Goal: Task Accomplishment & Management: Manage account settings

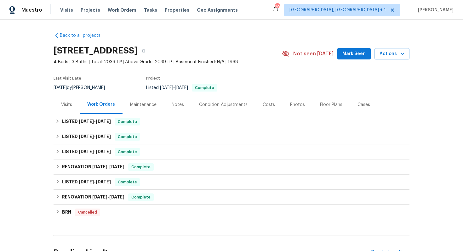
scroll to position [65, 0]
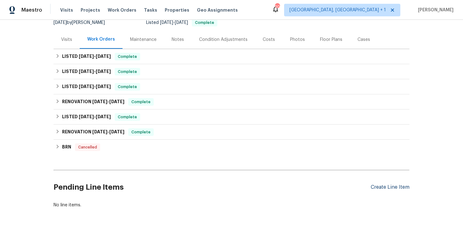
click at [388, 186] on div "Create Line Item" at bounding box center [390, 188] width 39 height 6
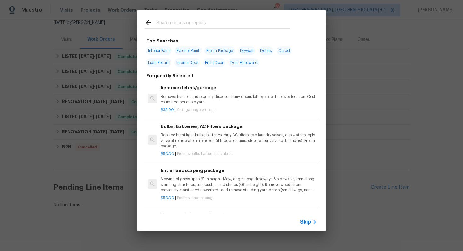
click at [196, 21] on input "text" at bounding box center [223, 23] width 134 height 9
type input "clean"
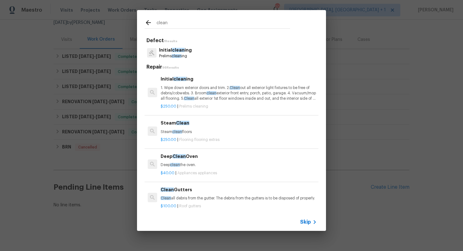
click at [196, 21] on input "clean" at bounding box center [223, 23] width 134 height 9
click at [171, 51] on p "Initial clean ing" at bounding box center [175, 50] width 33 height 7
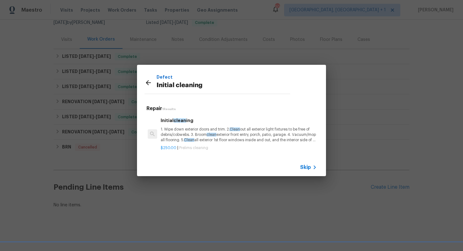
click at [181, 128] on p "1. Wipe down exterior doors and trim. 2. Clean out all exterior light fixtures …" at bounding box center [239, 135] width 156 height 16
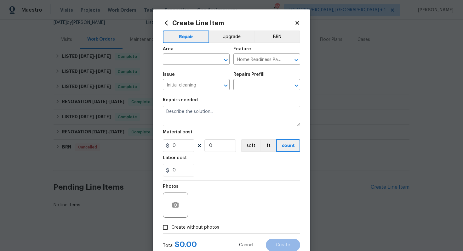
type textarea "1. Wipe down exterior doors and trim. 2. Clean out all exterior light fixtures …"
type input "1"
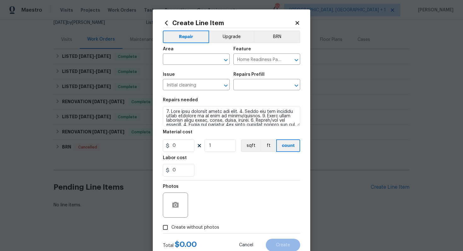
type input "Initial cleaning $250.00"
type input "250"
click at [191, 62] on input "text" at bounding box center [187, 60] width 49 height 10
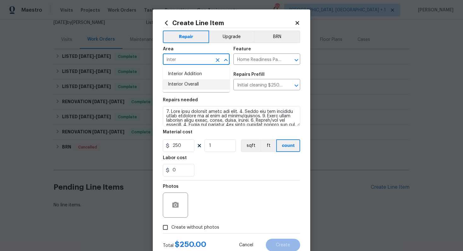
click at [191, 86] on li "Interior Overall" at bounding box center [196, 84] width 67 height 10
type input "Interior Overall"
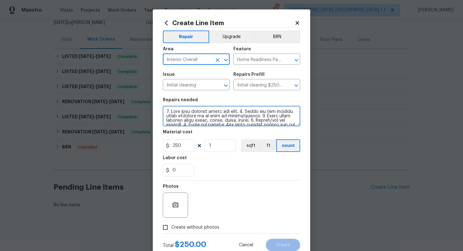
click at [225, 119] on textarea at bounding box center [231, 116] width 137 height 20
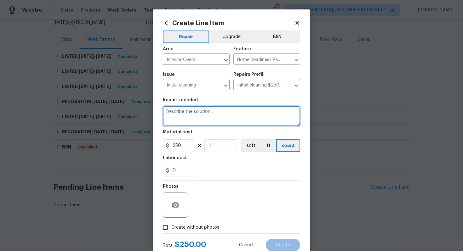
paste textarea "Remove all debris around the exterior and interior of the home. Check all flowe…"
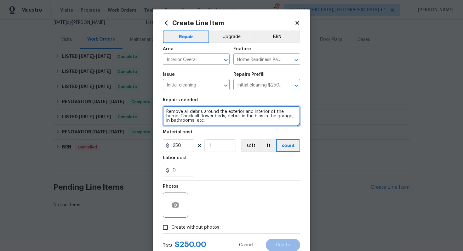
type textarea "Remove all debris around the exterior and interior of the home. Check all flowe…"
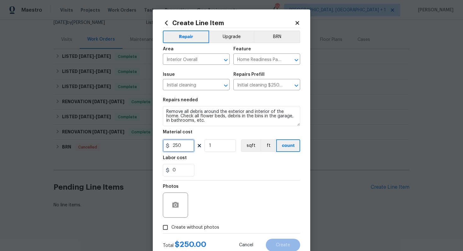
click at [192, 145] on input "250" at bounding box center [178, 145] width 31 height 13
type input "75"
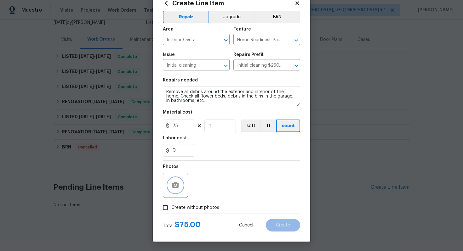
click at [176, 185] on circle "button" at bounding box center [175, 186] width 2 height 2
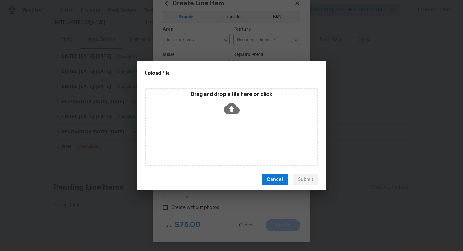
click at [227, 110] on icon at bounding box center [232, 108] width 16 height 11
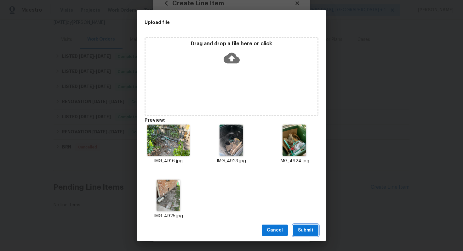
click at [303, 227] on span "Submit" at bounding box center [305, 231] width 15 height 8
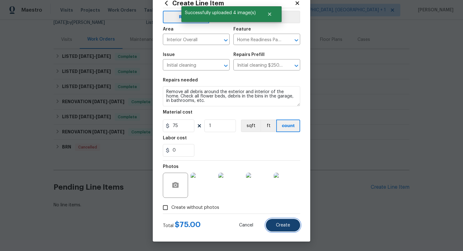
click at [281, 226] on span "Create" at bounding box center [283, 225] width 14 height 5
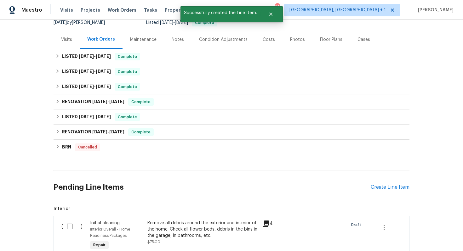
scroll to position [150, 0]
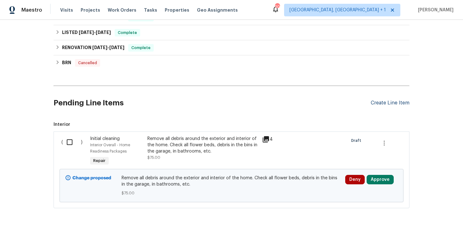
click at [390, 101] on div "Create Line Item" at bounding box center [390, 103] width 39 height 6
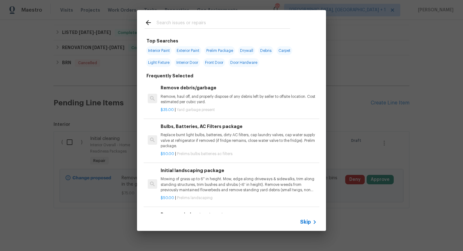
click at [186, 22] on input "text" at bounding box center [223, 23] width 134 height 9
type input "gutter"
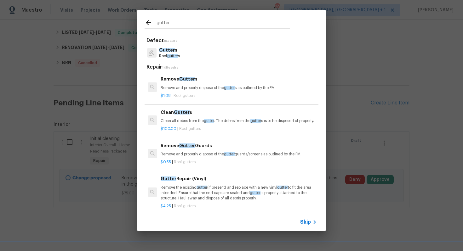
click at [177, 58] on p "Roof gutter s" at bounding box center [169, 56] width 21 height 5
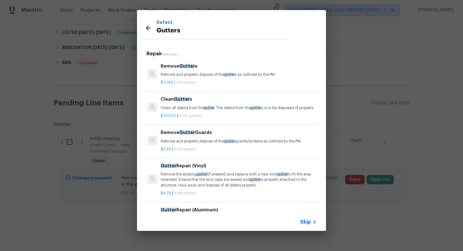
click at [180, 107] on p "Clean all debris from the gutter . The debris from the gutter s is to be dispos…" at bounding box center [239, 107] width 156 height 5
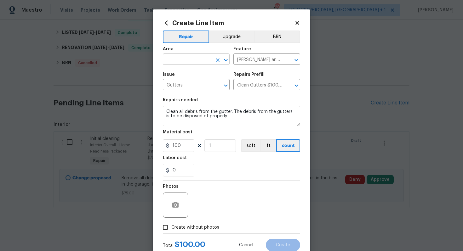
click at [193, 61] on input "text" at bounding box center [187, 60] width 49 height 10
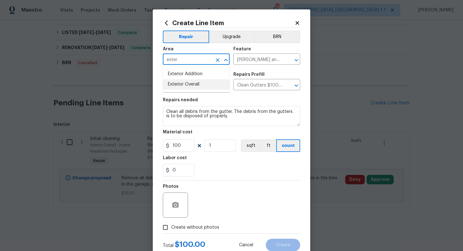
click at [190, 86] on li "Exterior Overall" at bounding box center [196, 84] width 67 height 10
type input "Exterior Overall"
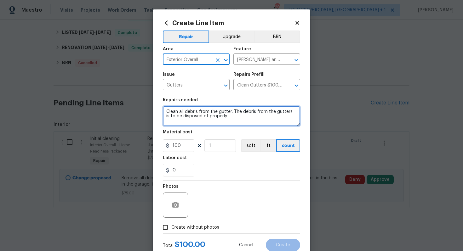
click at [204, 118] on textarea "Clean all debris from the gutter. The debris from the gutters is to be disposed…" at bounding box center [231, 116] width 137 height 20
paste textarea "Replace the damaged gutter on the back left side of the home. Install new downs…"
type textarea "Replace the damaged gutter on the back left side of the home. Install new downs…"
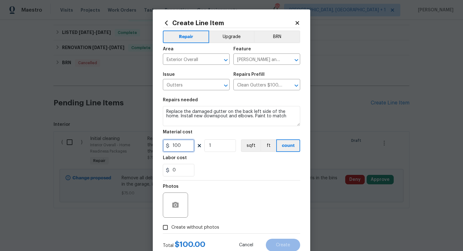
click at [184, 147] on input "100" at bounding box center [178, 145] width 31 height 13
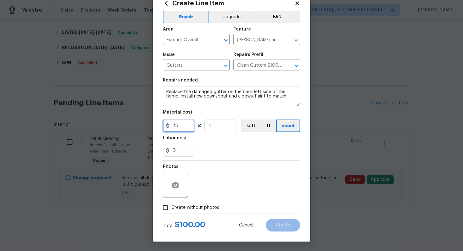
type input "75"
click at [170, 183] on button "button" at bounding box center [175, 185] width 15 height 15
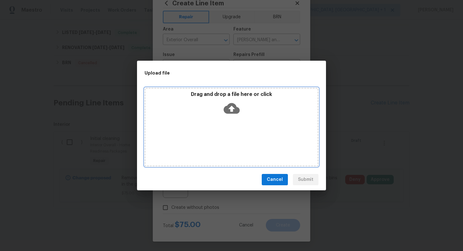
click at [233, 111] on icon at bounding box center [232, 108] width 16 height 11
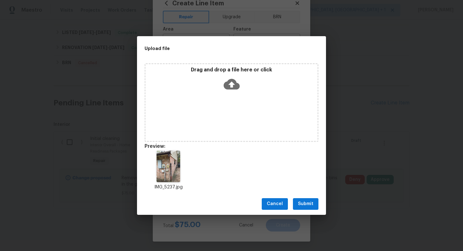
click at [310, 203] on span "Submit" at bounding box center [305, 204] width 15 height 8
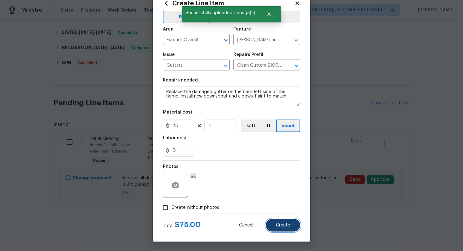
click at [283, 223] on button "Create" at bounding box center [283, 225] width 34 height 13
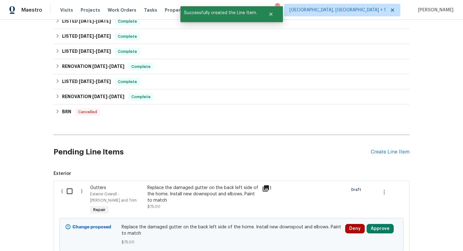
scroll to position [125, 0]
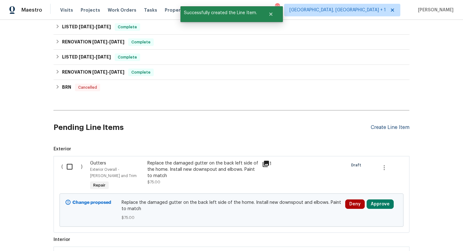
click at [392, 126] on div "Create Line Item" at bounding box center [390, 128] width 39 height 6
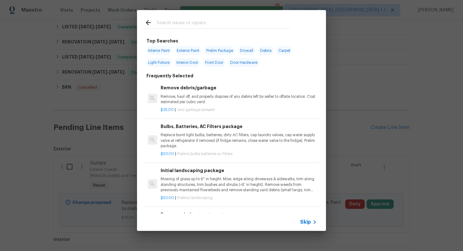
click at [200, 26] on input "text" at bounding box center [223, 23] width 134 height 9
click at [201, 23] on input "text" at bounding box center [223, 23] width 134 height 9
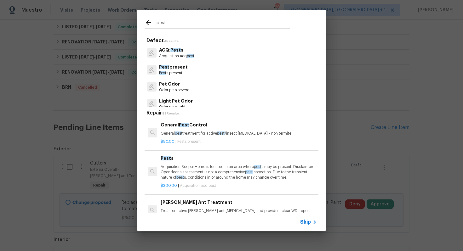
type input "pest"
click at [175, 136] on p "General pest treatment for active pest /insect infestation - non termite" at bounding box center [239, 133] width 156 height 5
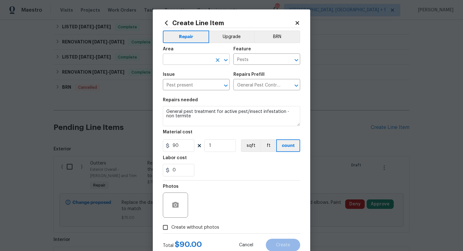
click at [189, 63] on input "text" at bounding box center [187, 60] width 49 height 10
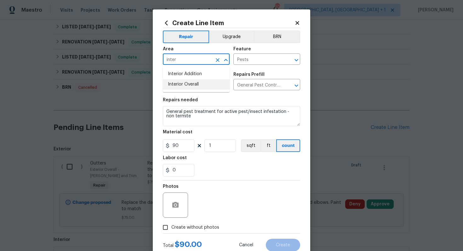
click at [194, 87] on li "Interior Overall" at bounding box center [196, 84] width 67 height 10
type input "Interior Overall"
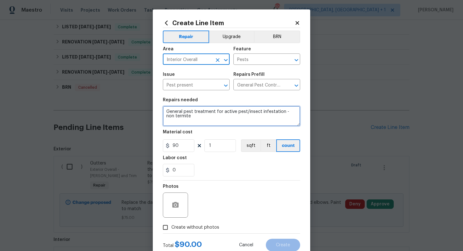
click at [190, 113] on textarea "General pest treatment for active pest/insect infestation - non termite" at bounding box center [231, 116] width 137 height 20
paste textarea "Remove all wasps nest at the back of the home."
type textarea "Remove all wasps nest at the back of the home."
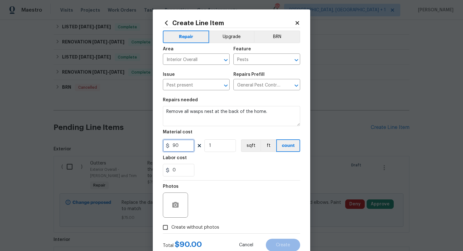
click at [182, 147] on input "90" at bounding box center [178, 145] width 31 height 13
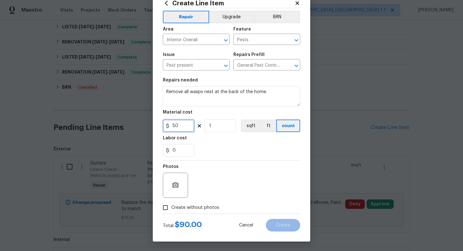
type input "50"
click at [177, 186] on icon "button" at bounding box center [175, 185] width 6 height 6
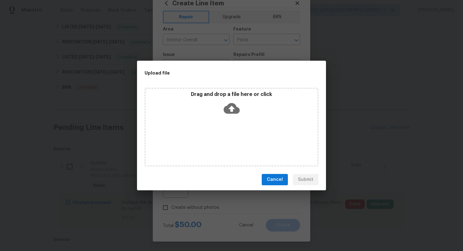
click at [231, 106] on icon at bounding box center [232, 108] width 16 height 16
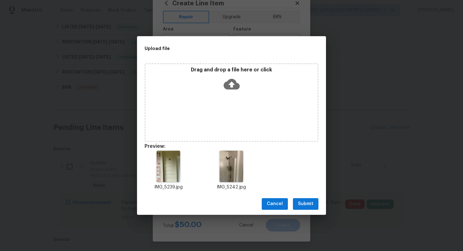
click at [307, 204] on span "Submit" at bounding box center [305, 204] width 15 height 8
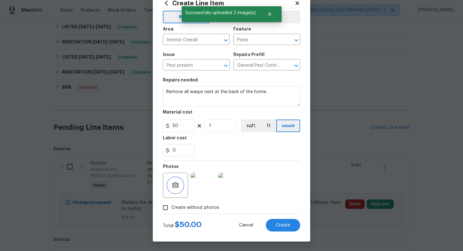
click at [177, 183] on icon "button" at bounding box center [175, 185] width 6 height 6
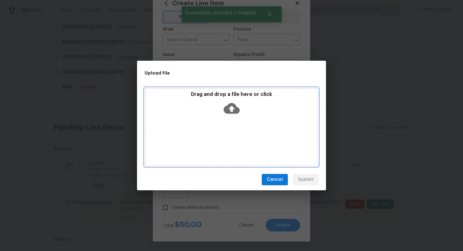
click at [233, 108] on icon at bounding box center [232, 108] width 16 height 16
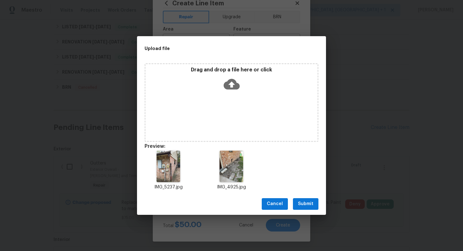
click at [309, 205] on span "Submit" at bounding box center [305, 204] width 15 height 8
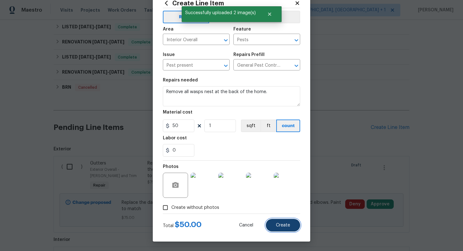
click at [285, 225] on span "Create" at bounding box center [283, 225] width 14 height 5
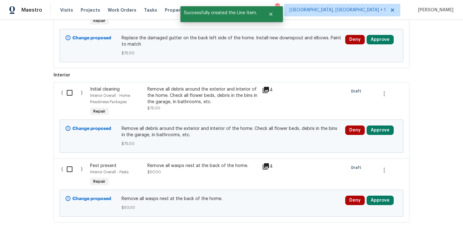
scroll to position [292, 0]
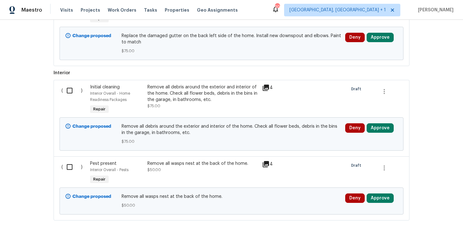
click at [70, 90] on input "checkbox" at bounding box center [72, 90] width 18 height 13
checkbox input "true"
click at [69, 166] on input "checkbox" at bounding box center [72, 167] width 18 height 13
checkbox input "true"
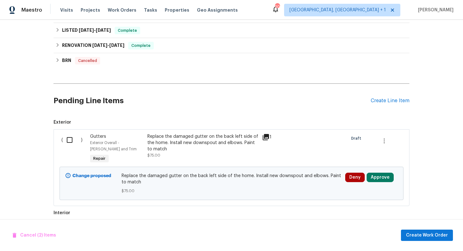
scroll to position [148, 0]
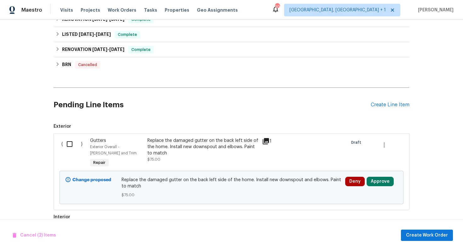
click at [70, 143] on input "checkbox" at bounding box center [72, 144] width 18 height 13
click at [420, 232] on span "Create Work Order" at bounding box center [427, 236] width 42 height 8
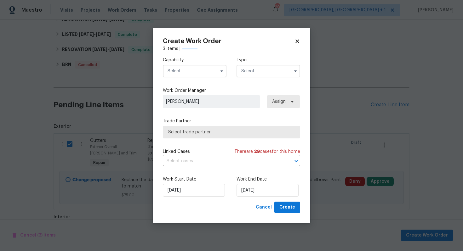
click at [202, 72] on input "text" at bounding box center [195, 71] width 64 height 13
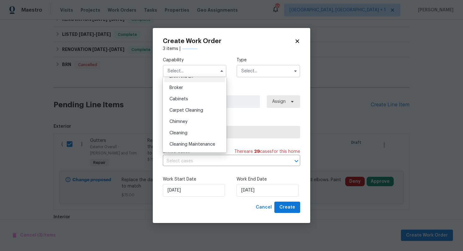
checkbox input "false"
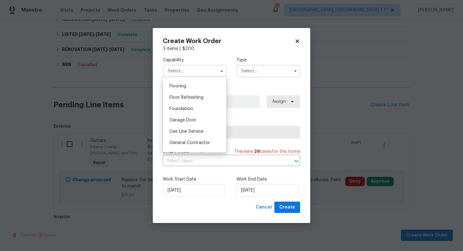
scroll to position [263, 0]
click at [181, 124] on span "General Contractor" at bounding box center [189, 122] width 41 height 4
type input "General Contractor"
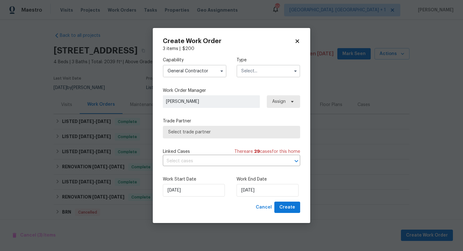
click at [271, 70] on input "text" at bounding box center [268, 71] width 64 height 13
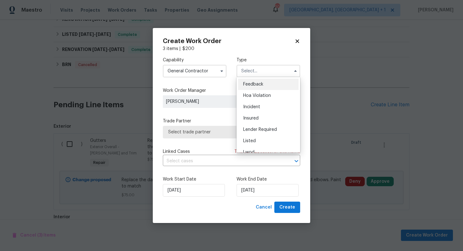
click at [257, 85] on span "Feedback" at bounding box center [253, 84] width 20 height 4
type input "Feedback"
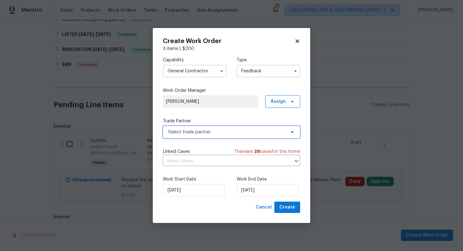
click at [184, 135] on span "Select trade partner" at bounding box center [226, 132] width 117 height 6
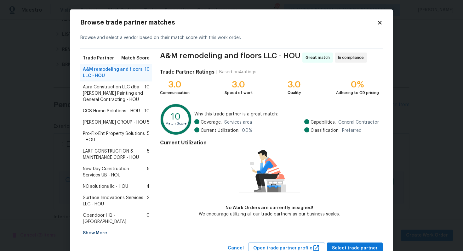
scroll to position [16, 0]
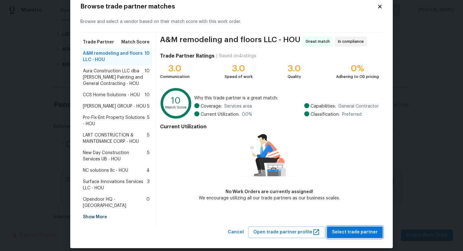
click at [347, 229] on span "Select trade partner" at bounding box center [355, 233] width 46 height 8
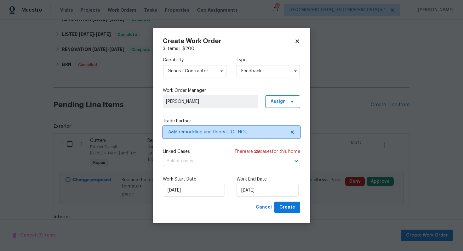
scroll to position [0, 0]
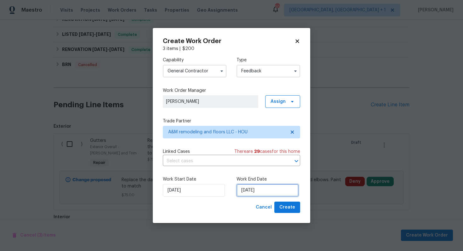
click at [265, 193] on input "[DATE]" at bounding box center [267, 190] width 62 height 13
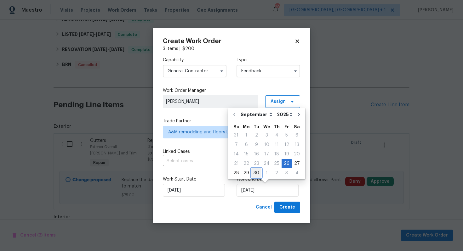
click at [254, 172] on div "30" at bounding box center [256, 173] width 10 height 9
type input "30/09/2025"
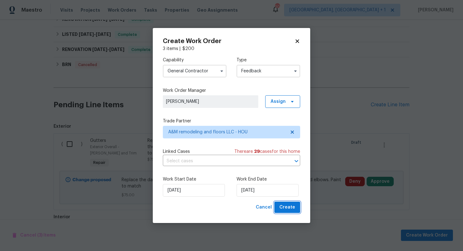
click at [288, 207] on span "Create" at bounding box center [287, 208] width 16 height 8
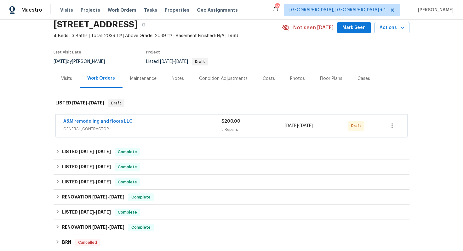
scroll to position [35, 0]
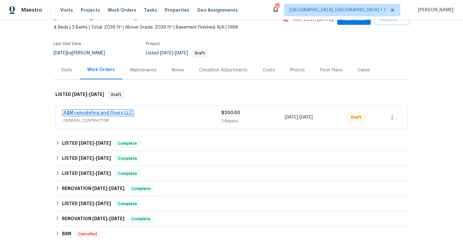
click at [93, 114] on link "A&M remodeling and floors LLC" at bounding box center [97, 113] width 69 height 4
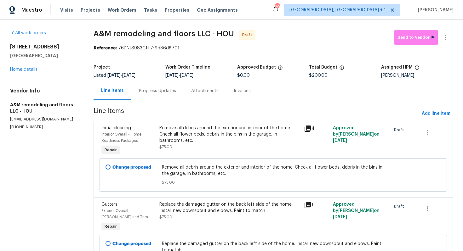
click at [155, 91] on div "Progress Updates" at bounding box center [157, 91] width 37 height 6
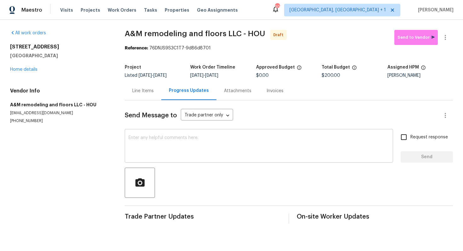
click at [166, 147] on textarea at bounding box center [258, 147] width 261 height 22
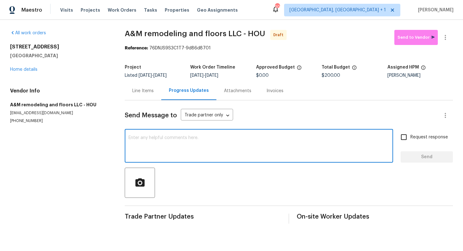
click at [210, 145] on textarea at bounding box center [258, 147] width 261 height 22
paste textarea "Hi this is [PERSON_NAME] with Opendoor. I’m confirming you received the WO for …"
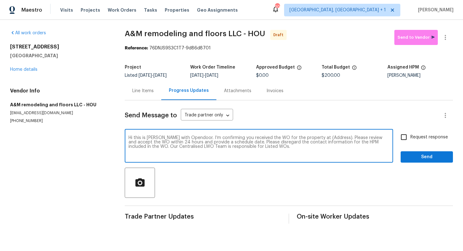
drag, startPoint x: 329, startPoint y: 139, endPoint x: 309, endPoint y: 137, distance: 19.9
click at [309, 137] on textarea "Hi this is [PERSON_NAME] with Opendoor. I’m confirming you received the WO for …" at bounding box center [258, 147] width 261 height 22
paste textarea "[STREET_ADDRESS]"
type textarea "Hi this is [PERSON_NAME] with Opendoor. I’m confirming you received the WO for …"
click at [410, 139] on input "Request response" at bounding box center [403, 137] width 13 height 13
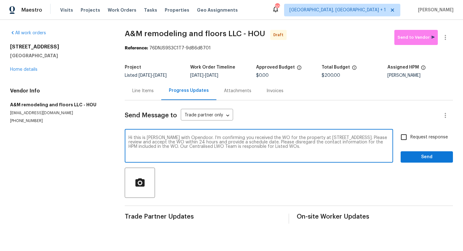
checkbox input "true"
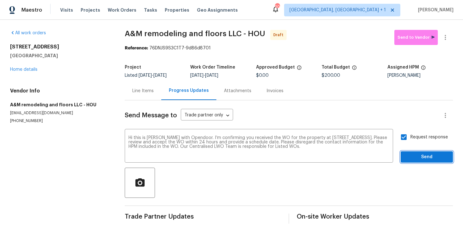
click at [416, 160] on span "Send" at bounding box center [427, 157] width 42 height 8
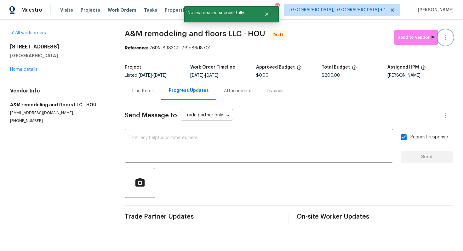
click at [447, 33] on button "button" at bounding box center [445, 37] width 15 height 15
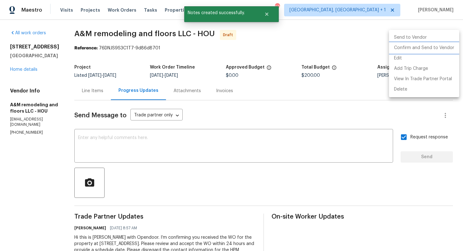
click at [428, 52] on li "Confirm and Send to Vendor" at bounding box center [424, 48] width 70 height 10
click at [309, 48] on div at bounding box center [231, 125] width 463 height 251
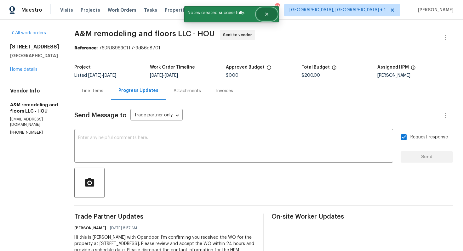
click at [266, 14] on icon "Close" at bounding box center [266, 14] width 3 height 3
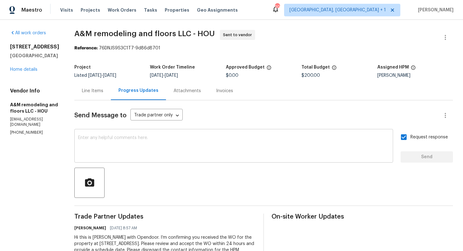
click at [214, 150] on textarea at bounding box center [233, 147] width 311 height 22
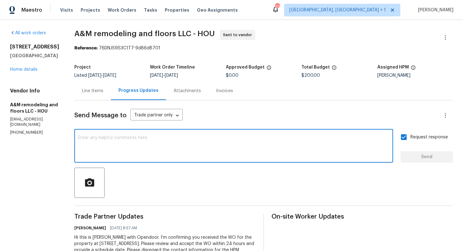
paste textarea "Attention All Work Orders must include before-photos (both close-up and wide-an…"
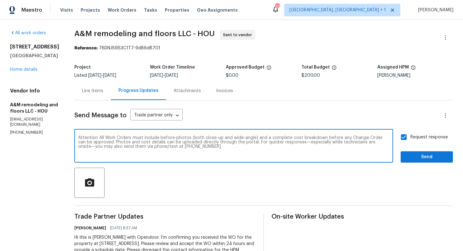
type textarea "Attention All Work Orders must include before-photos (both close-up and wide-an…"
click at [406, 158] on span "Send" at bounding box center [427, 157] width 42 height 8
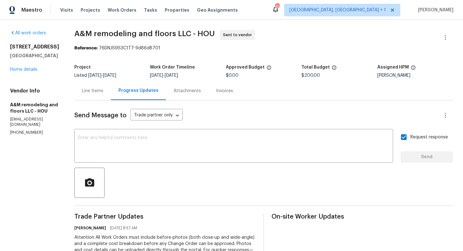
click at [111, 31] on span "A&M remodeling and floors LLC - HOU" at bounding box center [144, 34] width 140 height 8
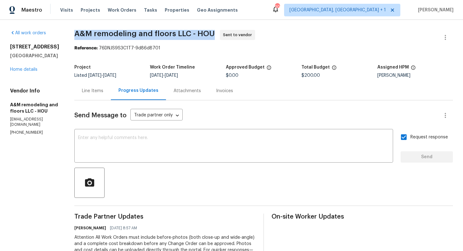
copy span "A&M remodeling and floors LLC - HOU"
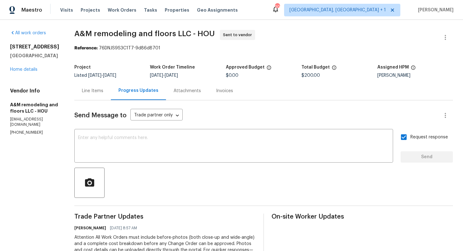
click at [114, 48] on div "Reference: 76DNJS9S3C1T7-9d86d8701" at bounding box center [263, 48] width 378 height 6
drag, startPoint x: 97, startPoint y: 49, endPoint x: 190, endPoint y: 48, distance: 93.8
click at [190, 48] on div "Reference: 76DNJS9S3C1T7-9d86d8701" at bounding box center [263, 48] width 378 height 6
copy div "76DNJS9S3C1T7-9d86d8701"
